Goal: Task Accomplishment & Management: Complete application form

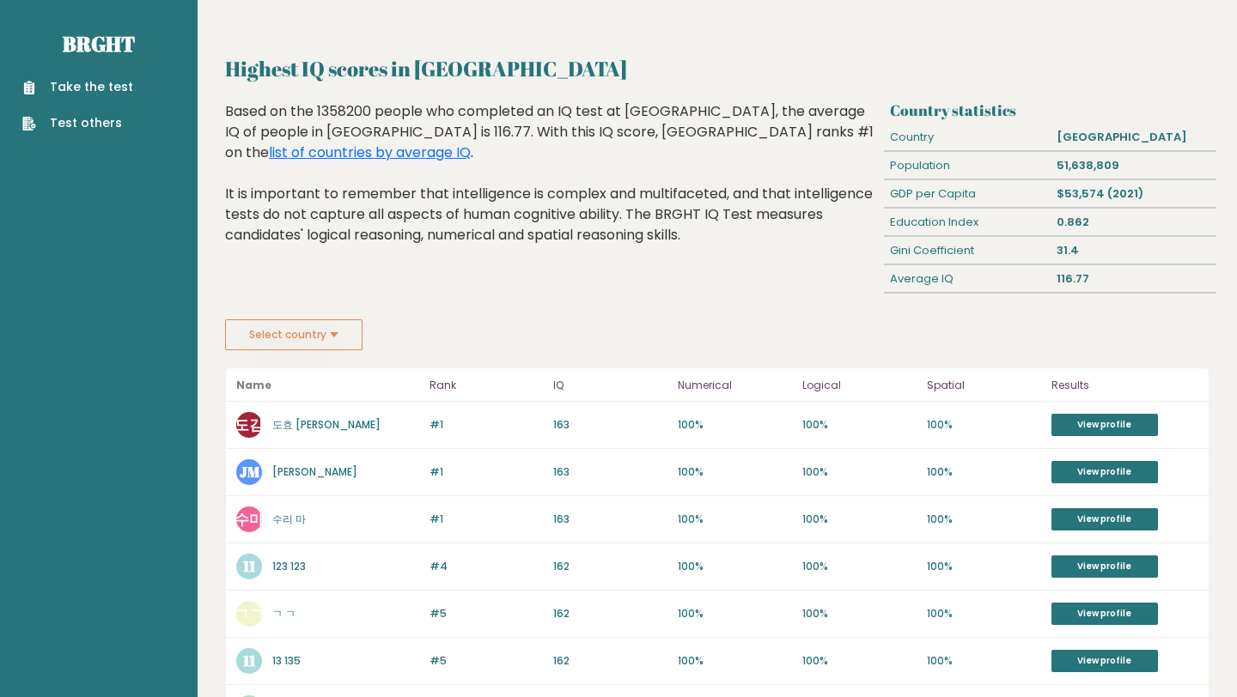
click at [119, 76] on div "Take the test Test others" at bounding box center [99, 95] width 170 height 75
click at [119, 81] on link "Take the test" at bounding box center [77, 87] width 111 height 18
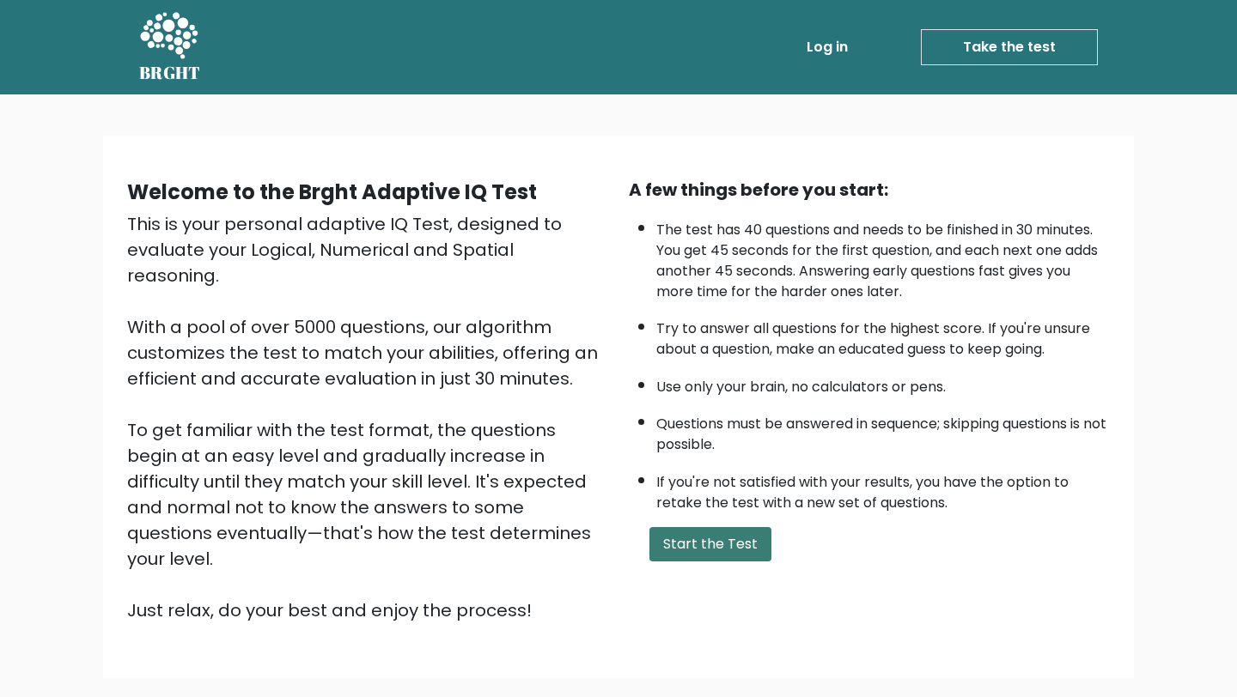
click at [710, 548] on button "Start the Test" at bounding box center [710, 544] width 122 height 34
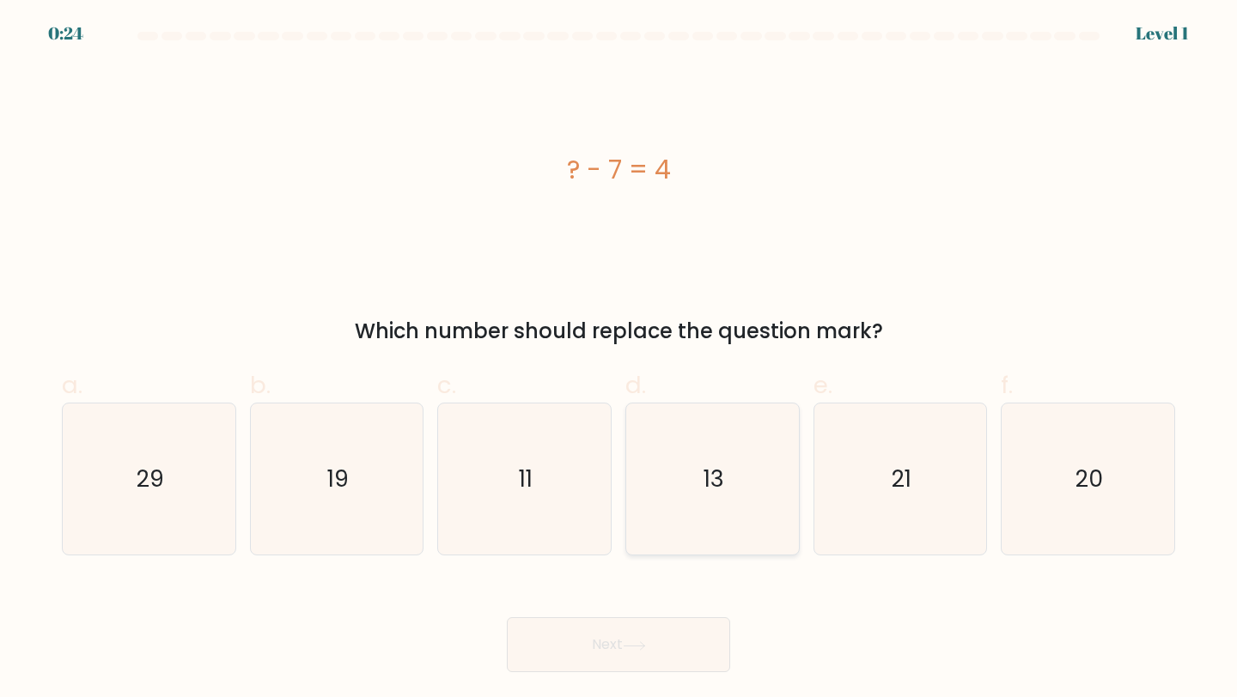
click at [771, 521] on icon "13" at bounding box center [712, 480] width 152 height 152
click at [619, 360] on input "d. 13" at bounding box center [618, 354] width 1 height 11
radio input "true"
click at [885, 523] on icon "21" at bounding box center [900, 480] width 152 height 152
click at [619, 360] on input "e. 21" at bounding box center [618, 354] width 1 height 11
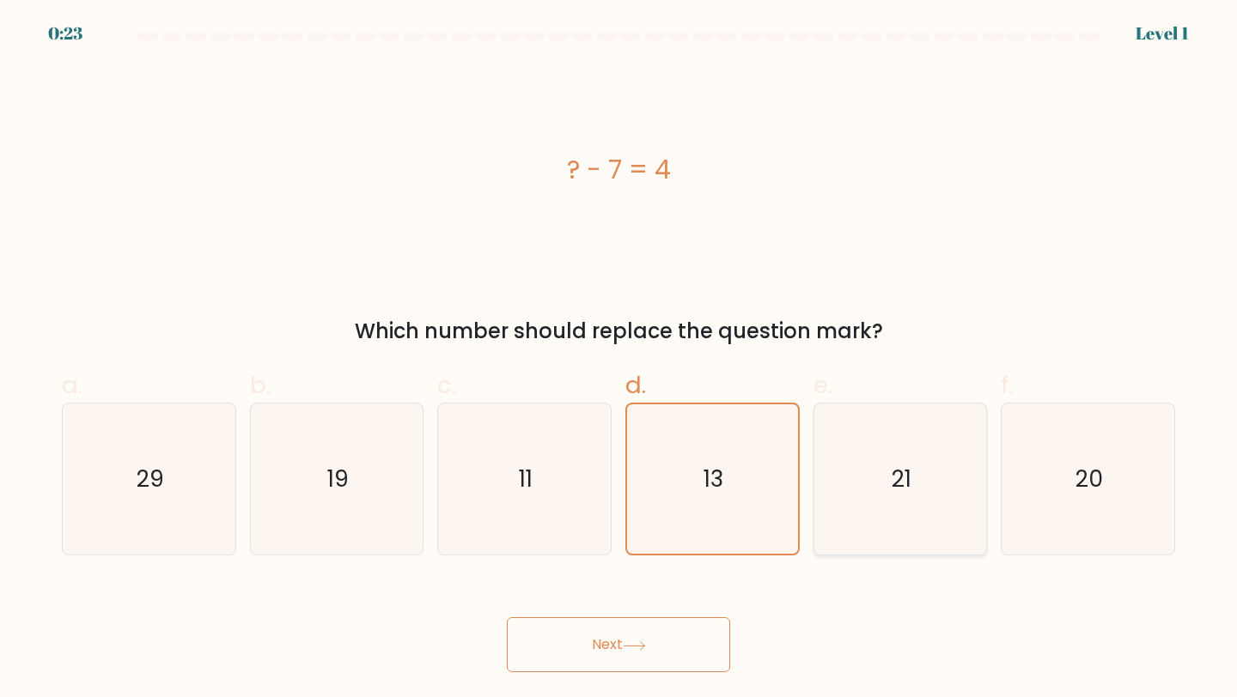
radio input "true"
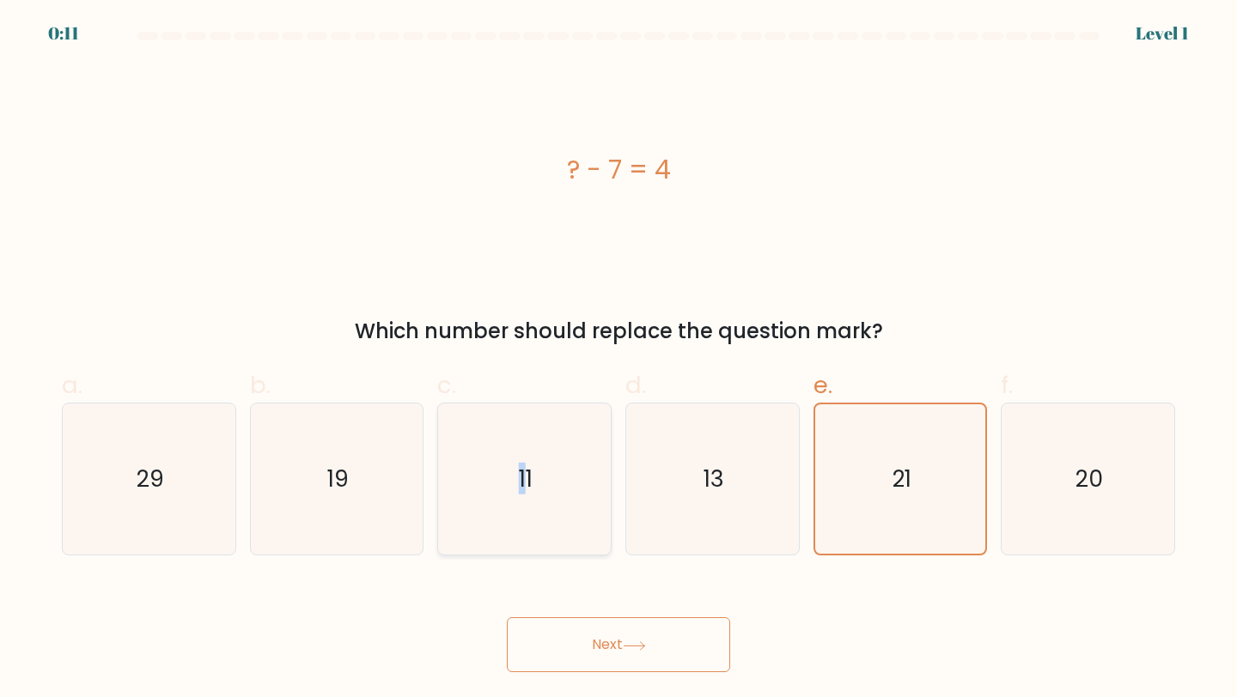
click at [521, 461] on icon "11" at bounding box center [524, 480] width 152 height 152
click at [573, 463] on icon "11" at bounding box center [524, 480] width 152 height 152
click at [618, 360] on input "c. 11" at bounding box center [618, 354] width 1 height 11
radio input "true"
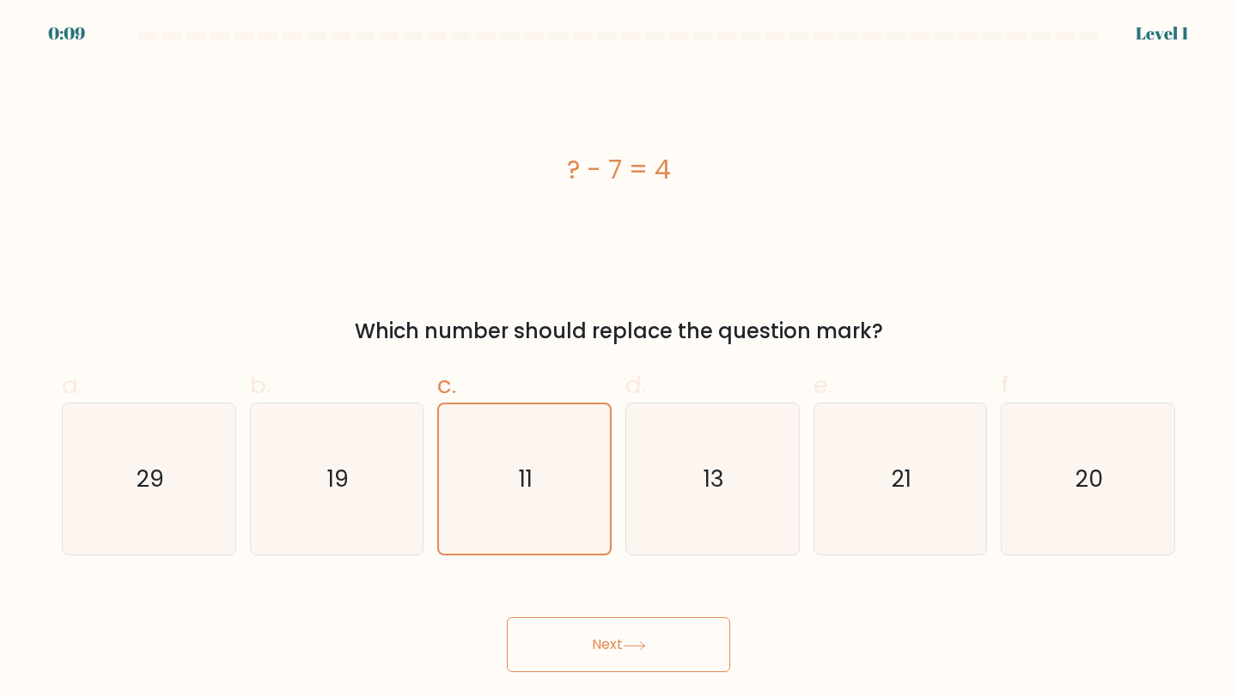
click at [632, 655] on button "Next" at bounding box center [618, 644] width 223 height 55
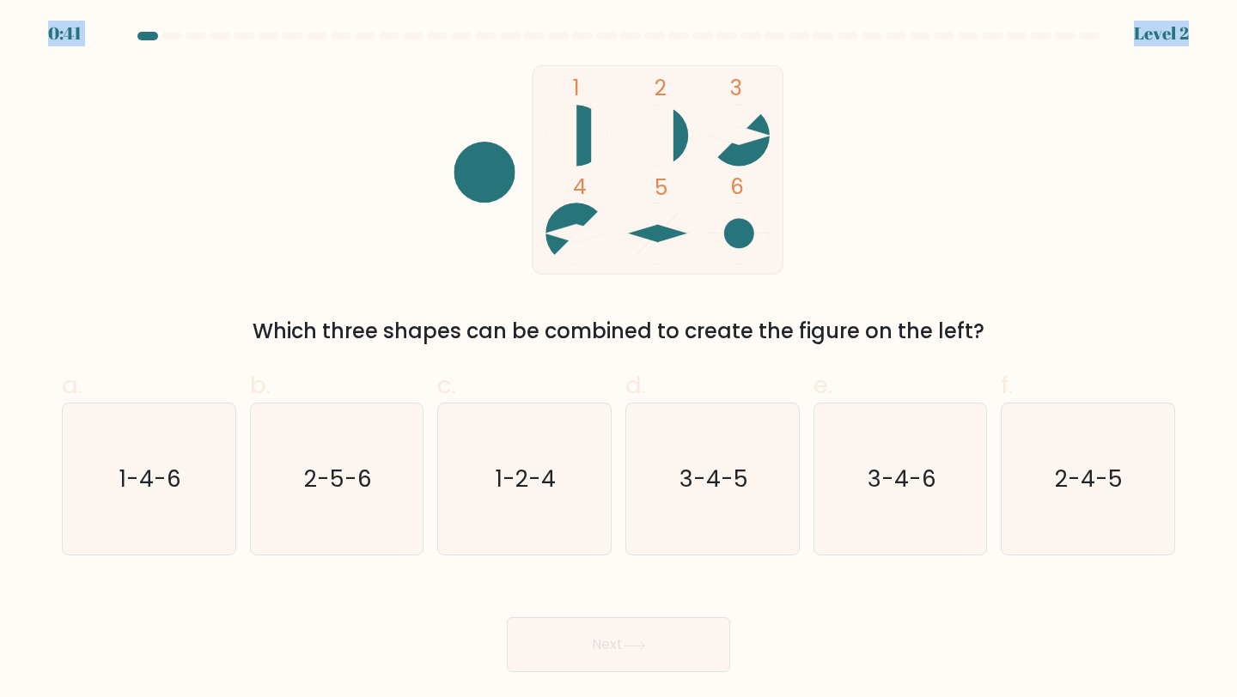
drag, startPoint x: 1067, startPoint y: 50, endPoint x: 865, endPoint y: 31, distance: 203.5
click at [865, 31] on body "0:41 Level 2" at bounding box center [618, 348] width 1237 height 697
click at [1059, 131] on div "1 2 3 4 5 6 Which three shapes can be combined to create the figure on the left?" at bounding box center [619, 206] width 1134 height 282
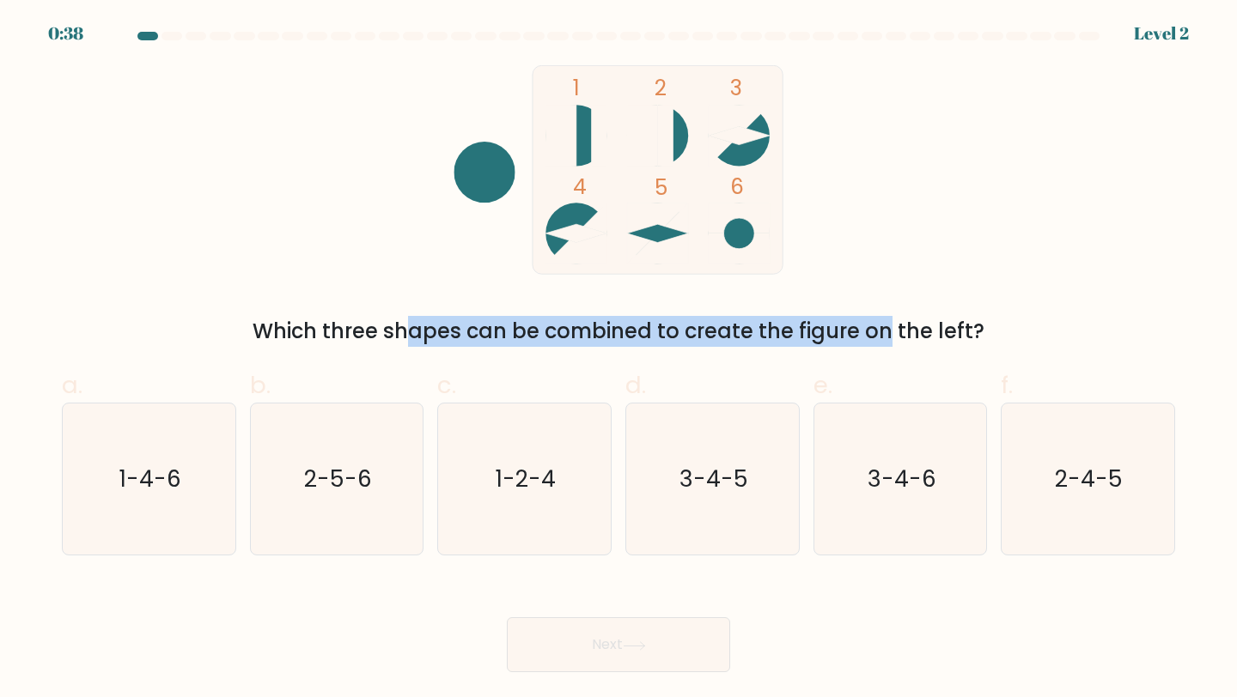
drag, startPoint x: 219, startPoint y: 339, endPoint x: 762, endPoint y: 331, distance: 542.8
click at [762, 331] on div "Which three shapes can be combined to create the figure on the left?" at bounding box center [618, 331] width 1092 height 31
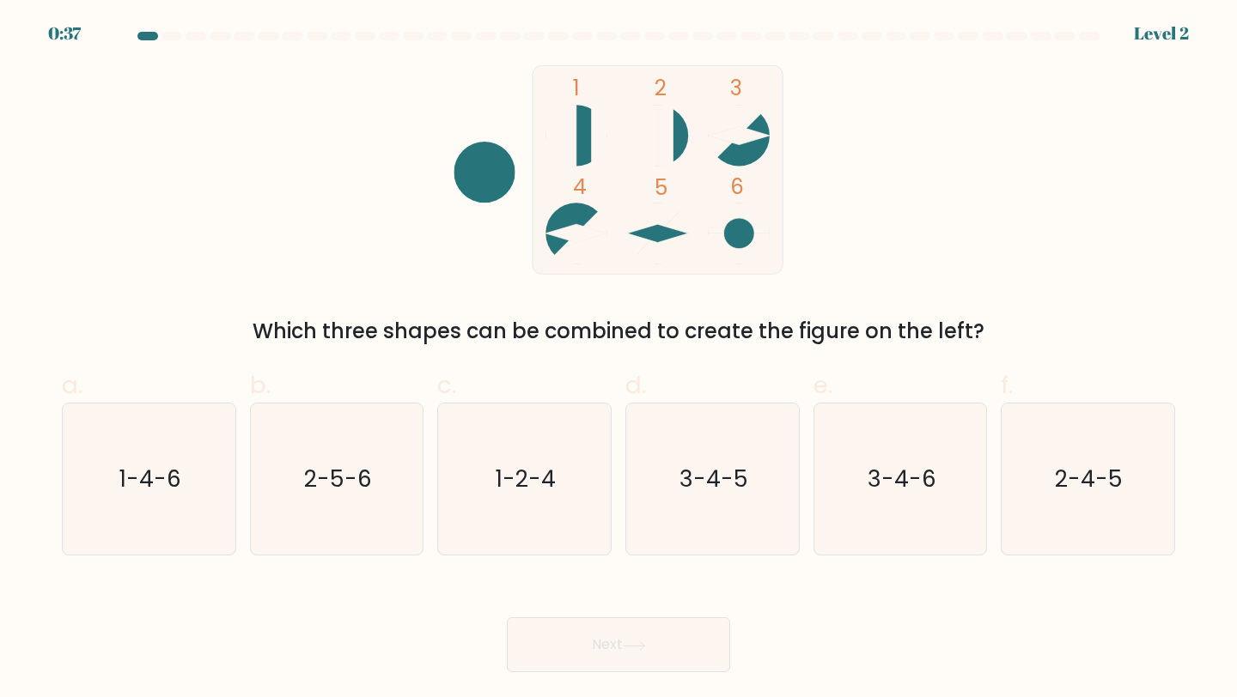
click at [912, 330] on div "Which three shapes can be combined to create the figure on the left?" at bounding box center [618, 331] width 1092 height 31
drag, startPoint x: 1037, startPoint y: 325, endPoint x: 563, endPoint y: 328, distance: 474.1
click at [563, 328] on div "Which three shapes can be combined to create the figure on the left?" at bounding box center [618, 331] width 1092 height 31
click at [878, 191] on div "1 2 3 4 5 6 Which three shapes can be combined to create the figure on the left?" at bounding box center [619, 206] width 1134 height 282
click at [747, 509] on icon "3-4-5" at bounding box center [712, 480] width 152 height 152
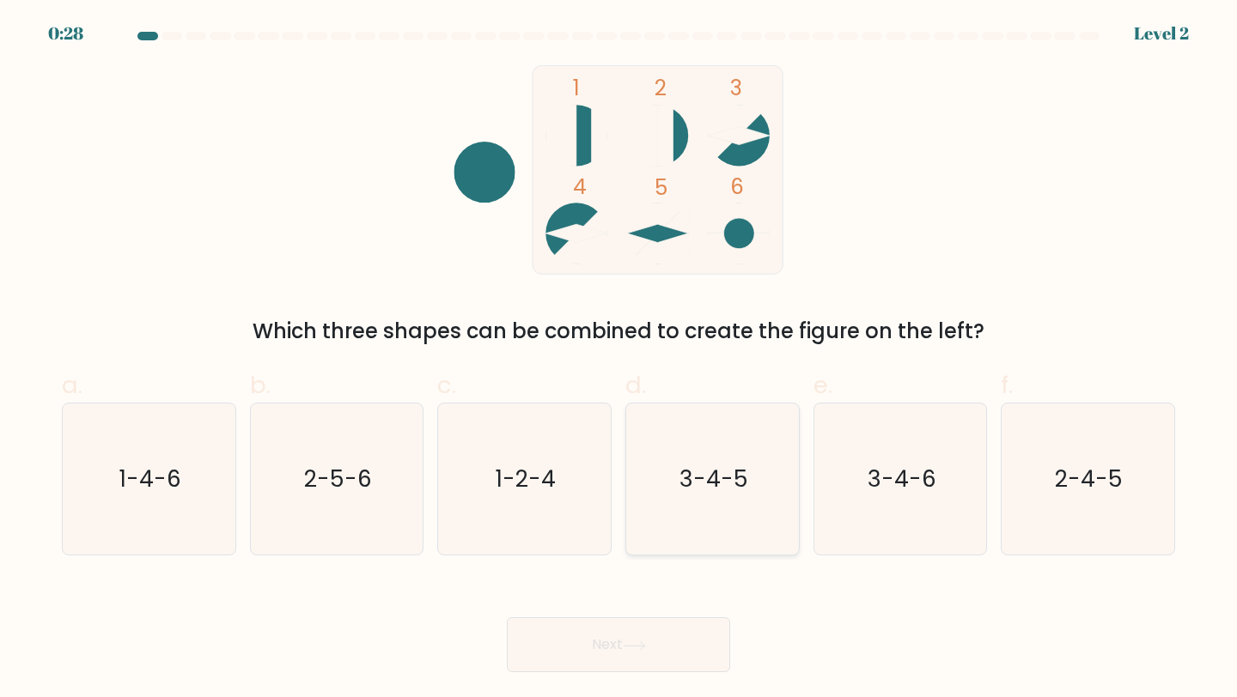
click at [619, 360] on input "d. 3-4-5" at bounding box center [618, 354] width 1 height 11
radio input "true"
click at [644, 654] on button "Next" at bounding box center [618, 644] width 223 height 55
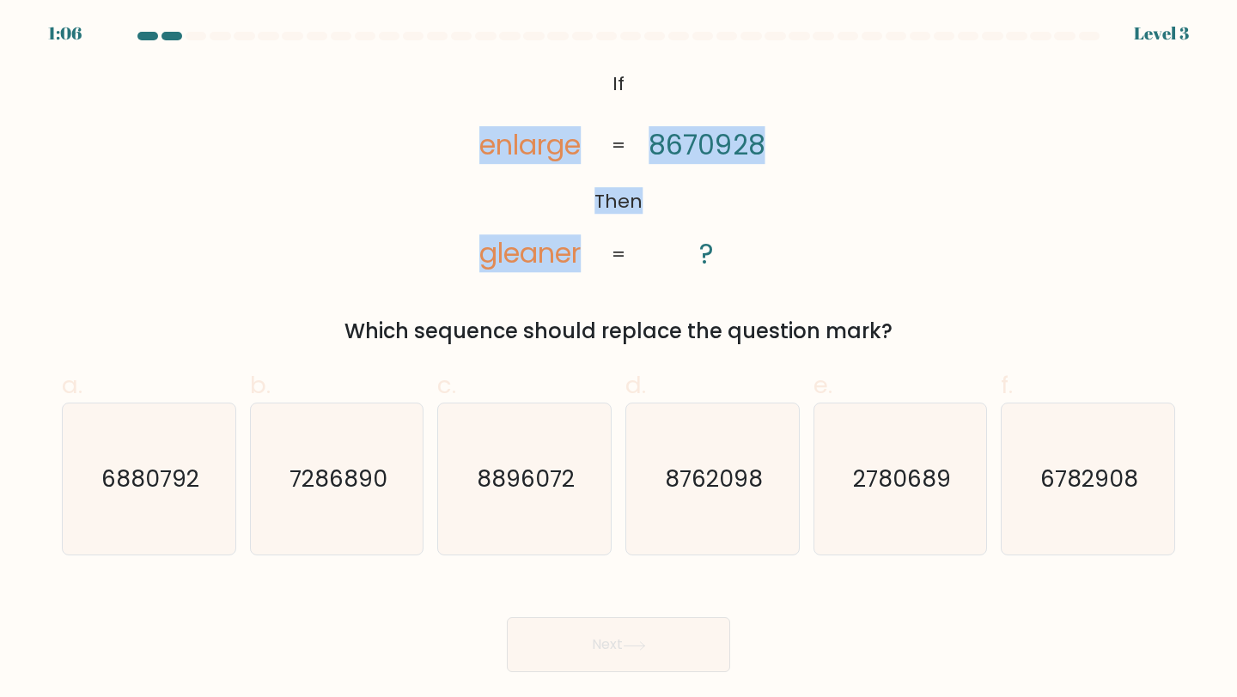
drag, startPoint x: 590, startPoint y: 203, endPoint x: 769, endPoint y: 203, distance: 178.6
click at [769, 203] on icon "@import url('https://fonts.googleapis.com/css?family=Abril+Fatface:400,100,100i…" at bounding box center [617, 170] width 339 height 210
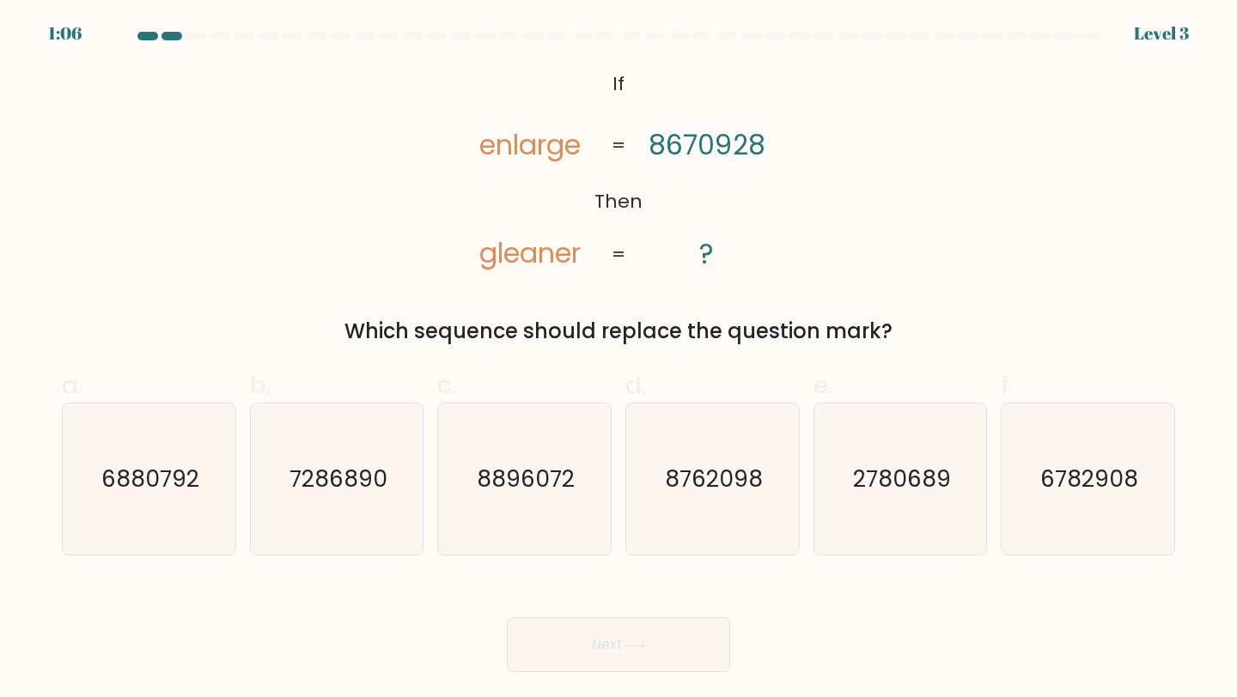
click at [633, 267] on icon "@import url('https://fonts.googleapis.com/css?family=Abril+Fatface:400,100,100i…" at bounding box center [617, 170] width 339 height 210
drag, startPoint x: 562, startPoint y: 336, endPoint x: 860, endPoint y: 332, distance: 298.9
click at [860, 332] on div "Which sequence should replace the question mark?" at bounding box center [618, 331] width 1092 height 31
click at [909, 329] on div "Which sequence should replace the question mark?" at bounding box center [618, 331] width 1092 height 31
drag, startPoint x: 921, startPoint y: 331, endPoint x: 331, endPoint y: 331, distance: 590.0
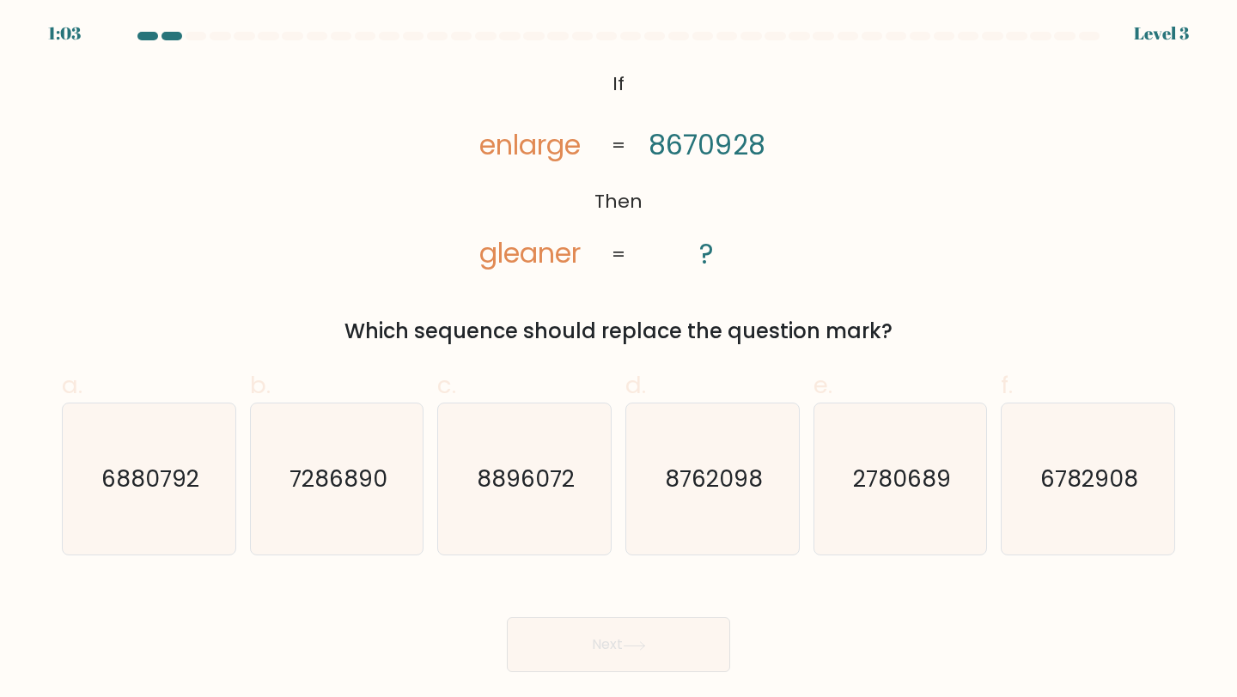
click at [331, 331] on div "Which sequence should replace the question mark?" at bounding box center [618, 331] width 1092 height 31
click at [421, 295] on div "@import url('https://fonts.googleapis.com/css?family=Abril+Fatface:400,100,100i…" at bounding box center [619, 206] width 1134 height 282
drag, startPoint x: 461, startPoint y: 250, endPoint x: 588, endPoint y: 249, distance: 127.1
click at [588, 249] on icon "@import url('https://fonts.googleapis.com/css?family=Abril+Fatface:400,100,100i…" at bounding box center [617, 170] width 339 height 210
click at [596, 251] on icon "@import url('https://fonts.googleapis.com/css?family=Abril+Fatface:400,100,100i…" at bounding box center [617, 170] width 339 height 210
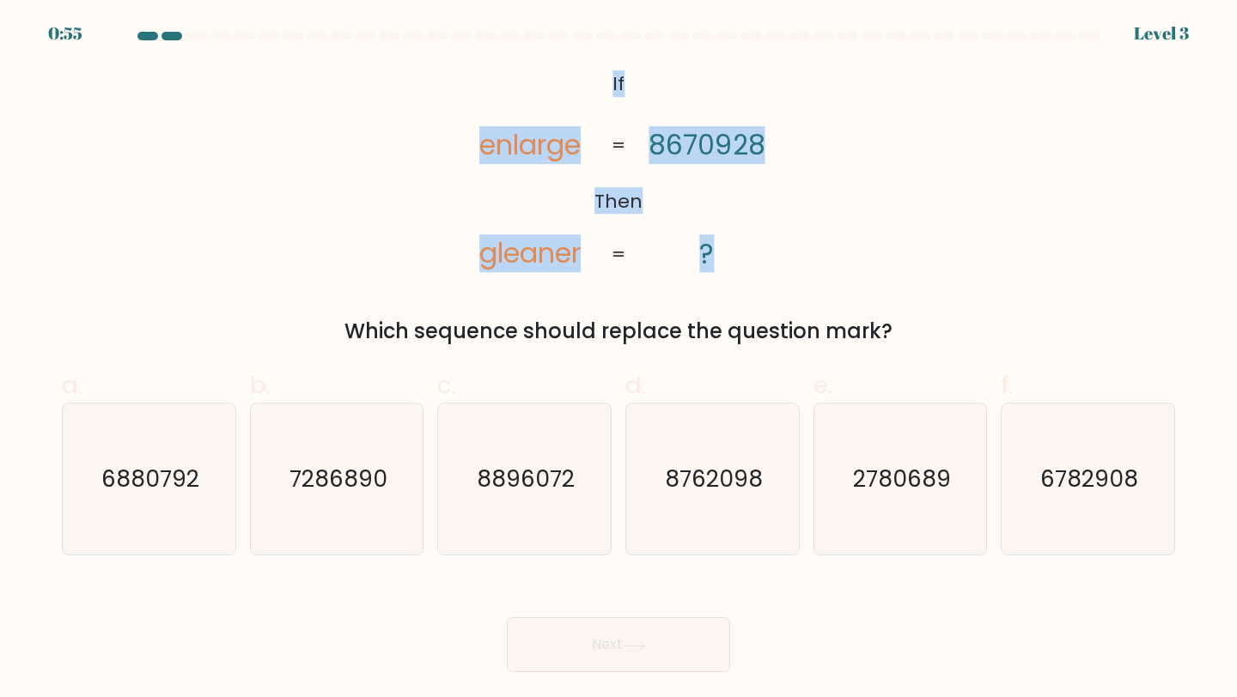
drag, startPoint x: 594, startPoint y: 68, endPoint x: 611, endPoint y: 162, distance: 95.9
click at [611, 162] on icon "@import url('https://fonts.googleapis.com/css?family=Abril+Fatface:400,100,100i…" at bounding box center [617, 170] width 339 height 210
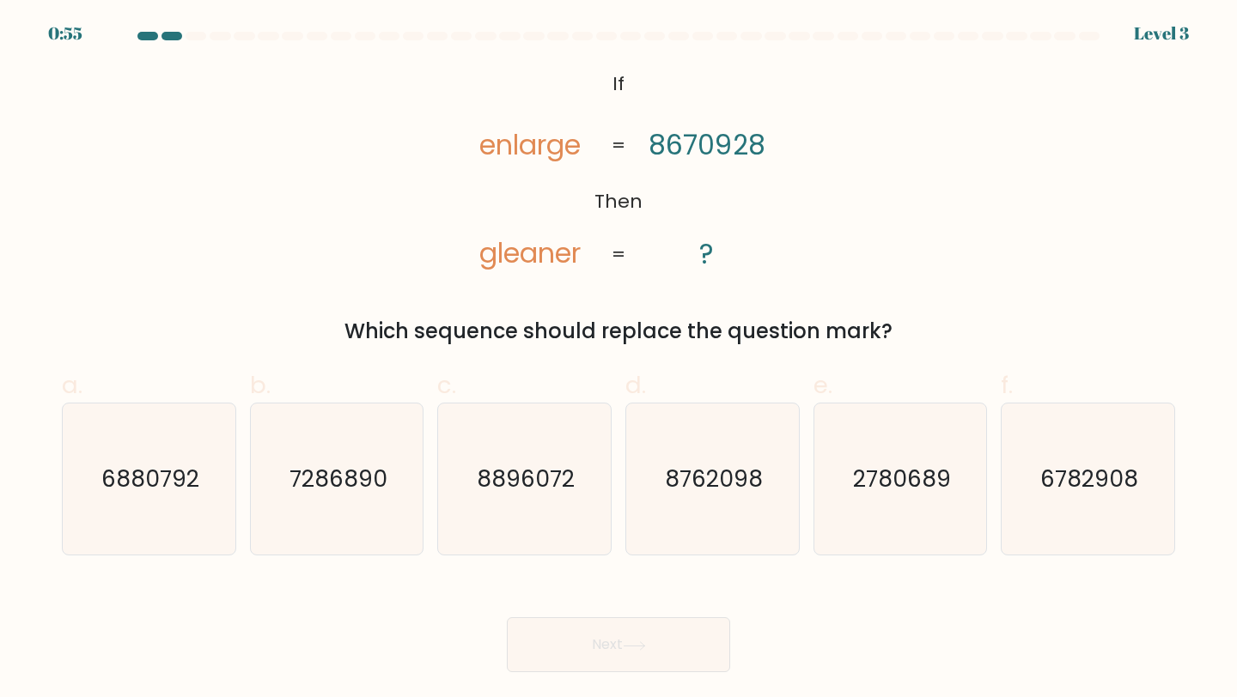
click at [653, 223] on icon "@import url('https://fonts.googleapis.com/css?family=Abril+Fatface:400,100,100i…" at bounding box center [617, 170] width 339 height 210
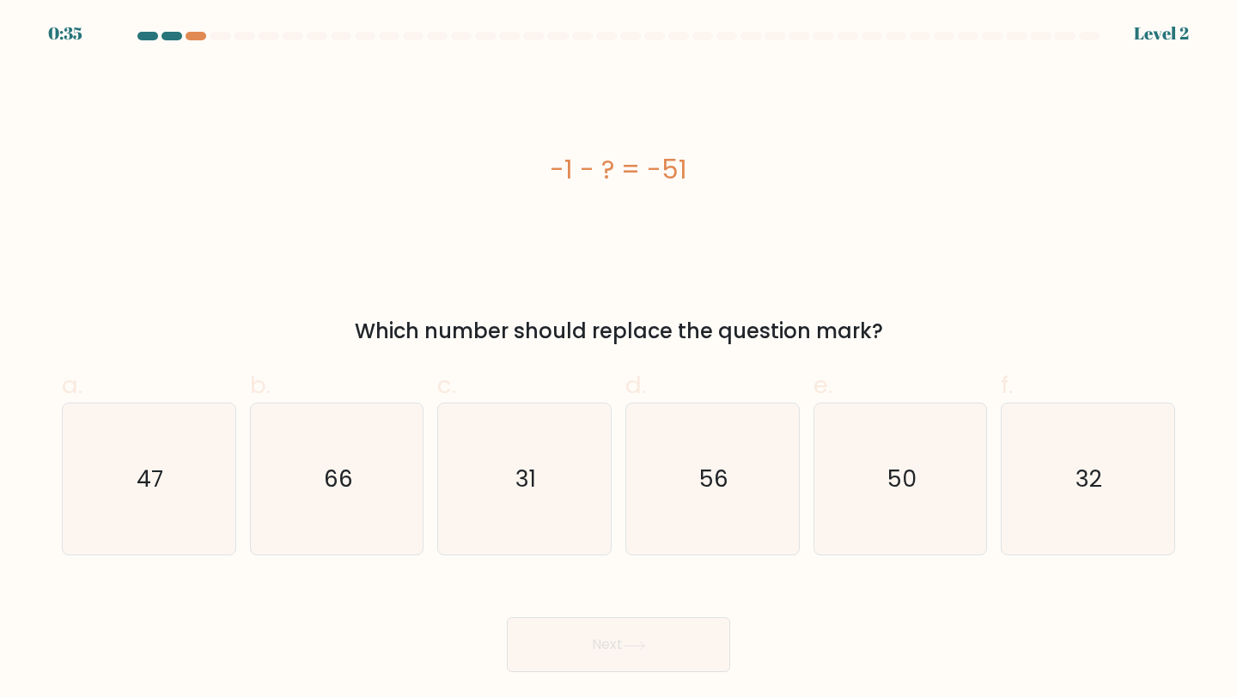
click at [712, 117] on div "-1 - ? = -51" at bounding box center [618, 170] width 1113 height 210
click at [1160, 34] on div at bounding box center [619, 39] width 1134 height 15
click at [906, 488] on text "50" at bounding box center [901, 479] width 29 height 32
click at [619, 360] on input "e. 50" at bounding box center [618, 354] width 1 height 11
radio input "true"
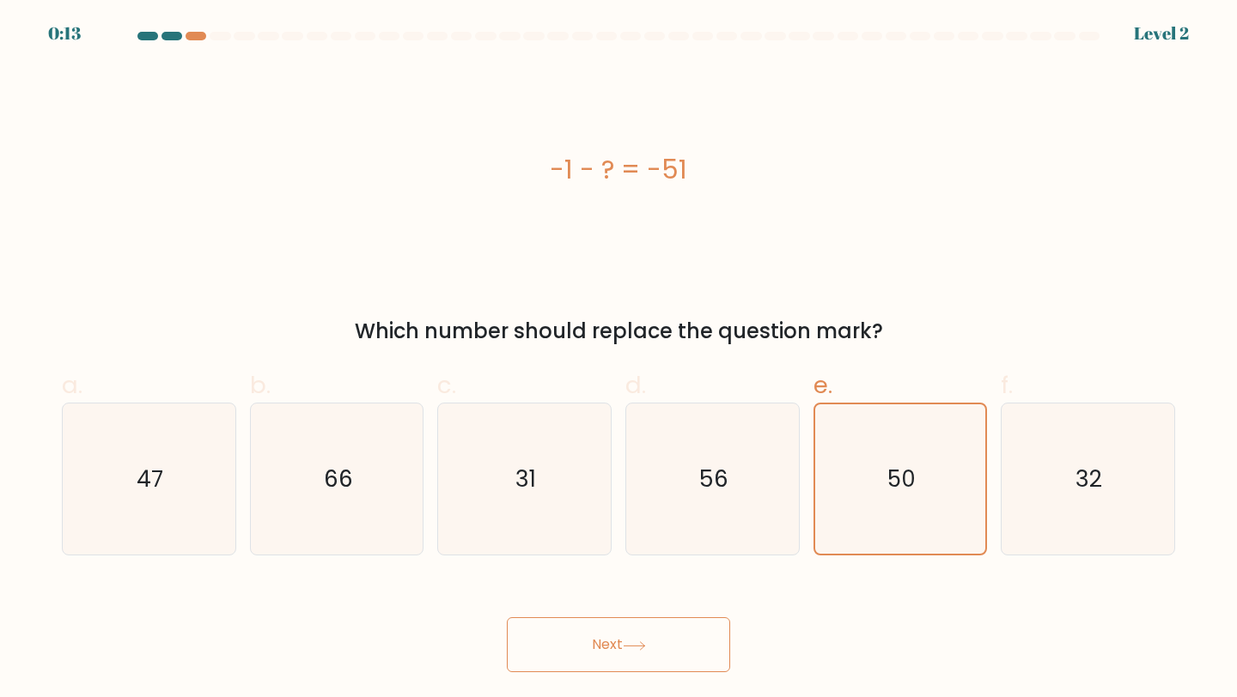
click at [616, 648] on button "Next" at bounding box center [618, 644] width 223 height 55
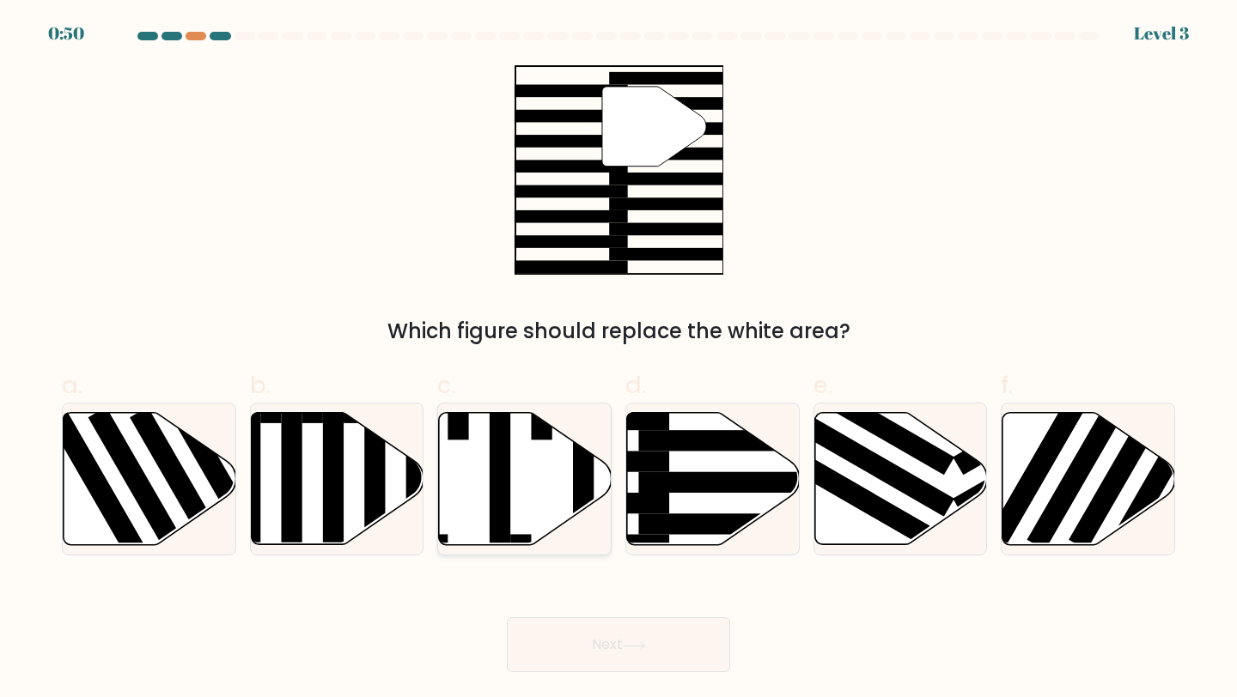
click at [523, 477] on icon at bounding box center [525, 479] width 173 height 132
click at [618, 360] on input "c." at bounding box center [618, 354] width 1 height 11
radio input "true"
